Goal: Information Seeking & Learning: Learn about a topic

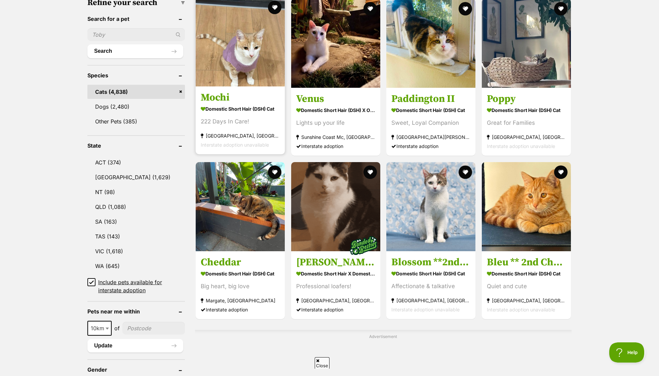
click at [196, 92] on link "Mochi Domestic Short Hair (DSH) Cat 222 Days In Care! Bell Park, VIC Interstate…" at bounding box center [240, 120] width 89 height 68
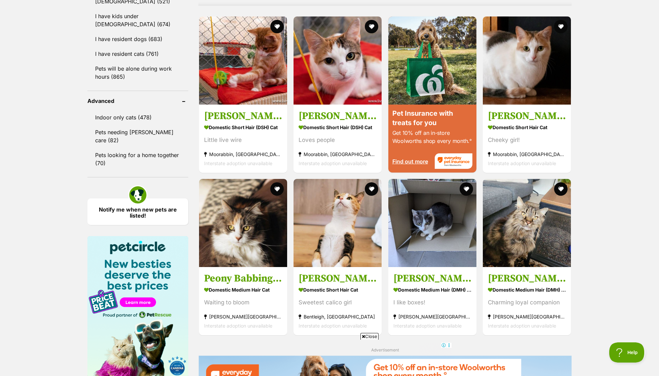
scroll to position [645, 0]
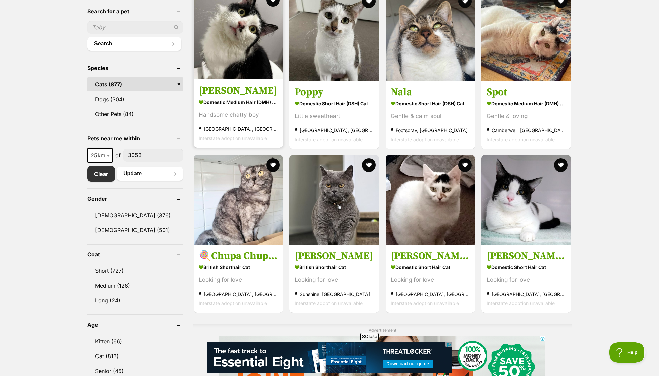
click at [223, 112] on div "Handsome chatty boy" at bounding box center [238, 114] width 79 height 9
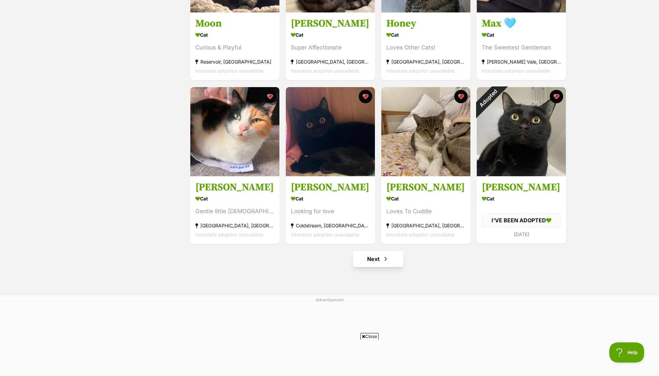
click at [377, 259] on link "Next" at bounding box center [378, 259] width 50 height 16
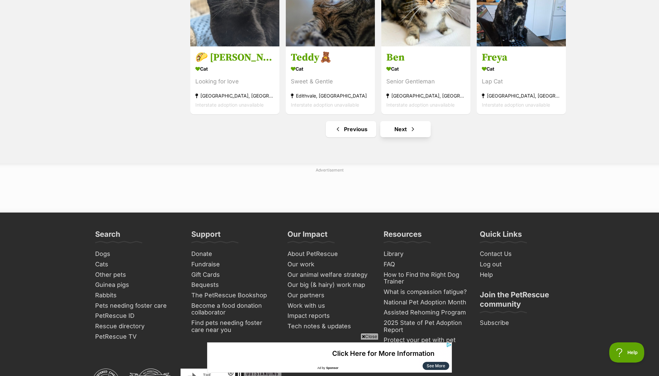
click at [404, 127] on link "Next" at bounding box center [405, 129] width 50 height 16
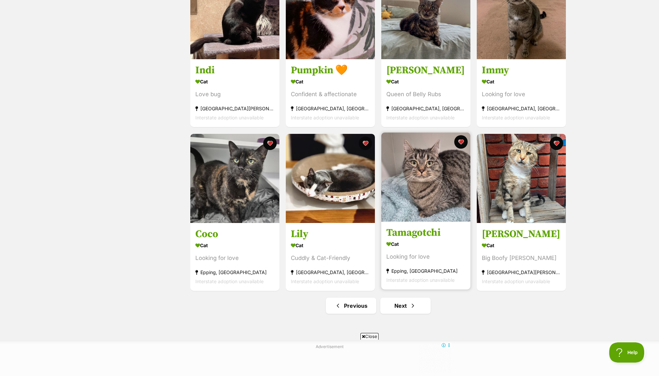
scroll to position [686, 0]
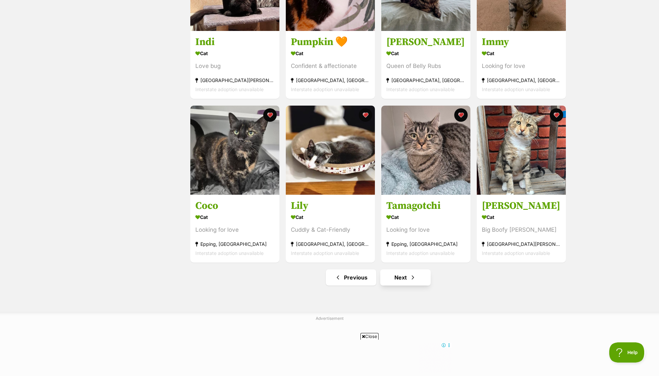
click at [413, 281] on link "Next" at bounding box center [405, 277] width 50 height 16
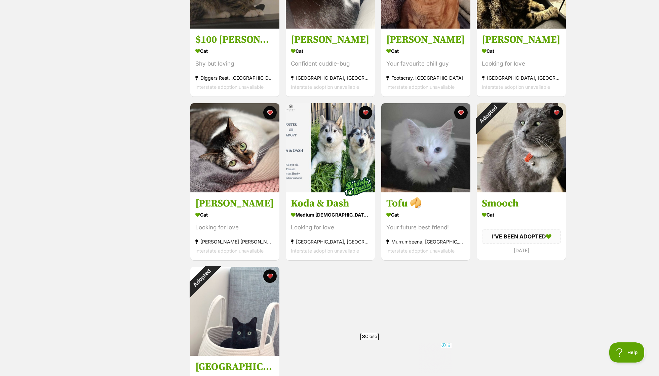
scroll to position [32, 0]
